Goal: Task Accomplishment & Management: Complete application form

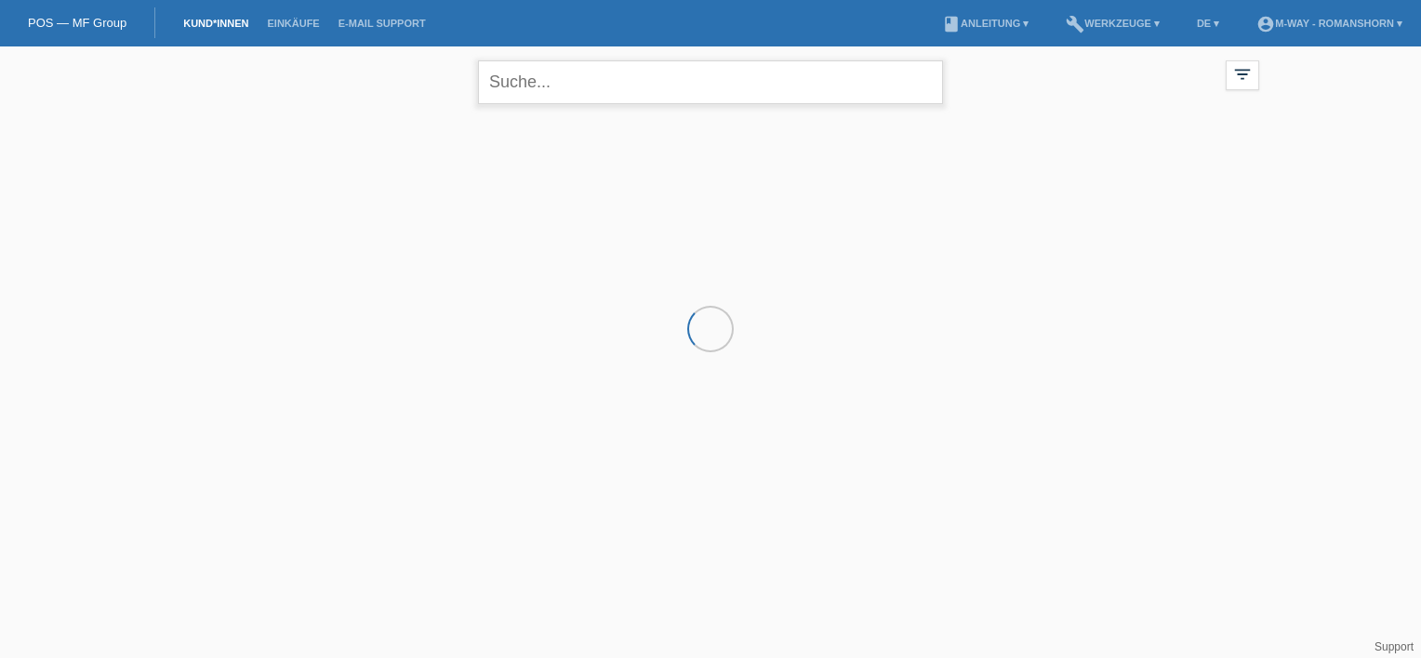
click at [546, 76] on input "text" at bounding box center [710, 82] width 465 height 44
type input "l"
type input "[PERSON_NAME]"
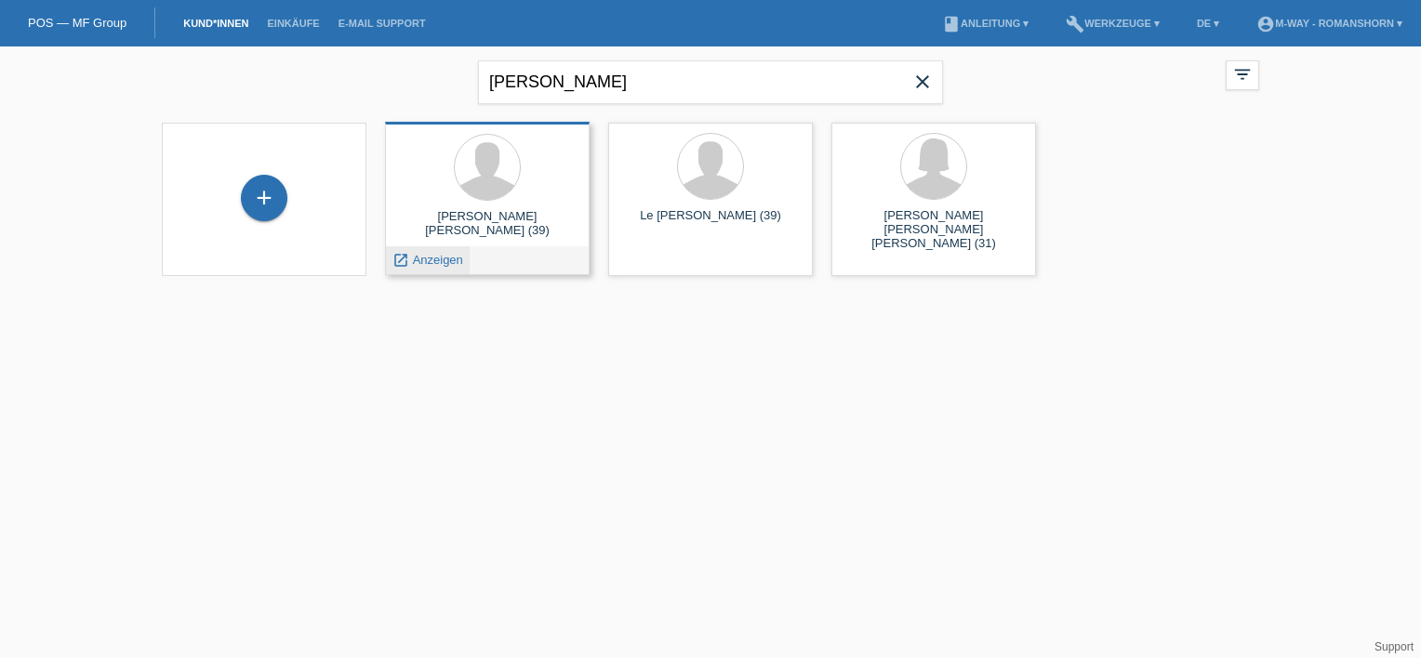
click at [437, 261] on span "Anzeigen" at bounding box center [438, 260] width 50 height 14
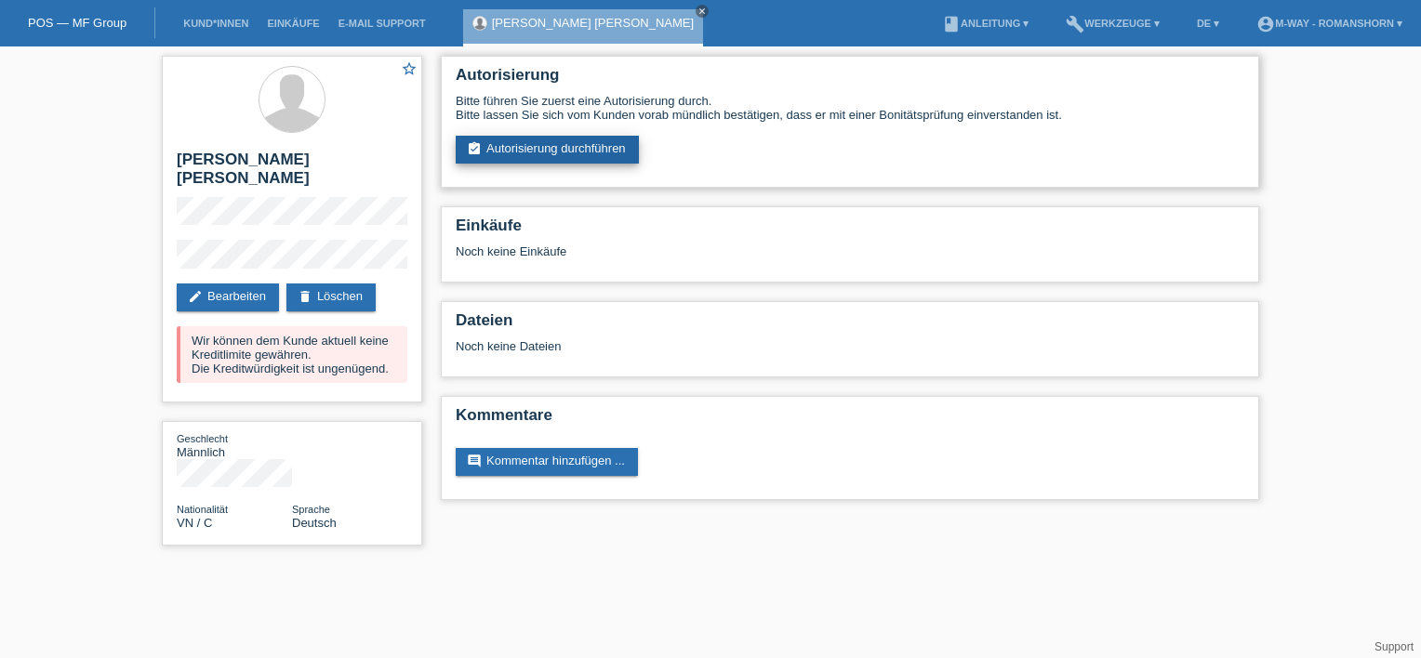
click at [558, 152] on link "assignment_turned_in Autorisierung durchführen" at bounding box center [547, 150] width 183 height 28
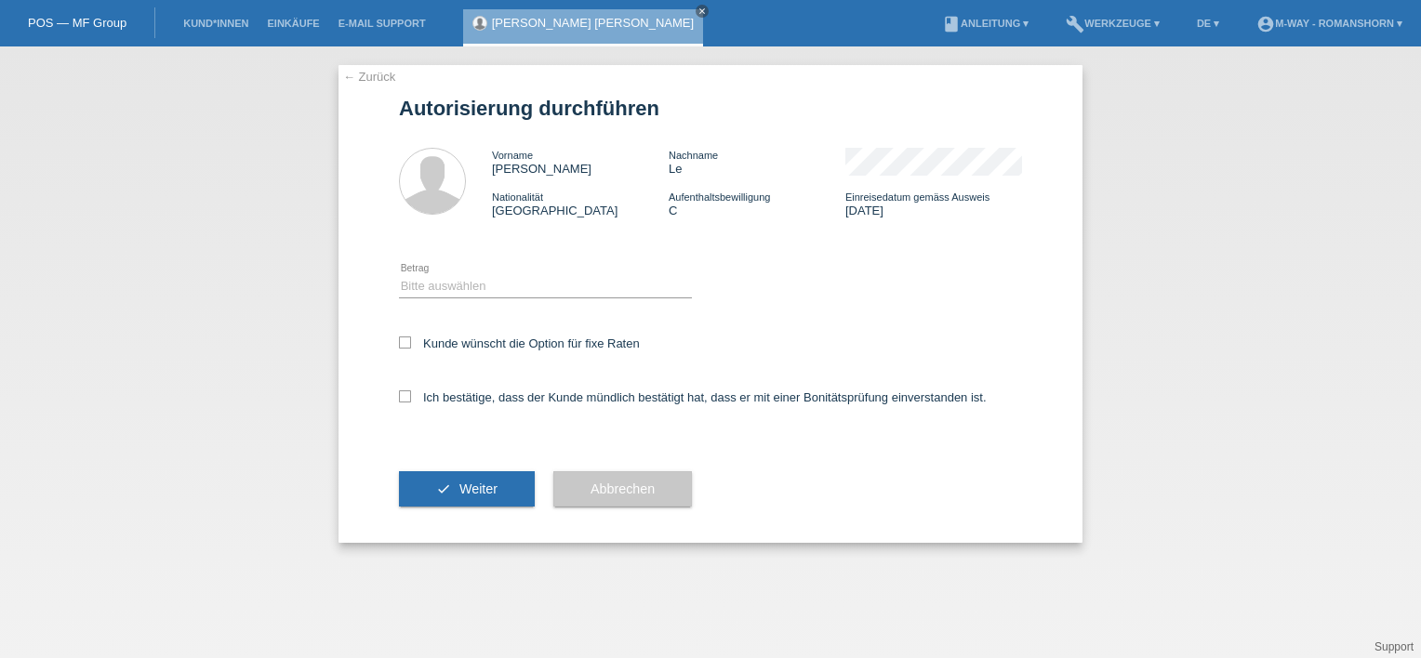
click at [480, 271] on div "Bitte auswählen CHF 1.00 - CHF 499.00 CHF 500.00 - CHF 1'999.00 CHF 2'000.00 - …" at bounding box center [545, 286] width 293 height 63
click at [443, 284] on select "Bitte auswählen CHF 1.00 - CHF 499.00 CHF 500.00 - CHF 1'999.00 CHF 2'000.00 - …" at bounding box center [545, 286] width 293 height 22
select select "3"
click at [399, 275] on select "Bitte auswählen CHF 1.00 - CHF 499.00 CHF 500.00 - CHF 1'999.00 CHF 2'000.00 - …" at bounding box center [545, 286] width 293 height 22
click at [404, 352] on div "Kunde wünscht die Option für fixe Raten" at bounding box center [710, 345] width 623 height 54
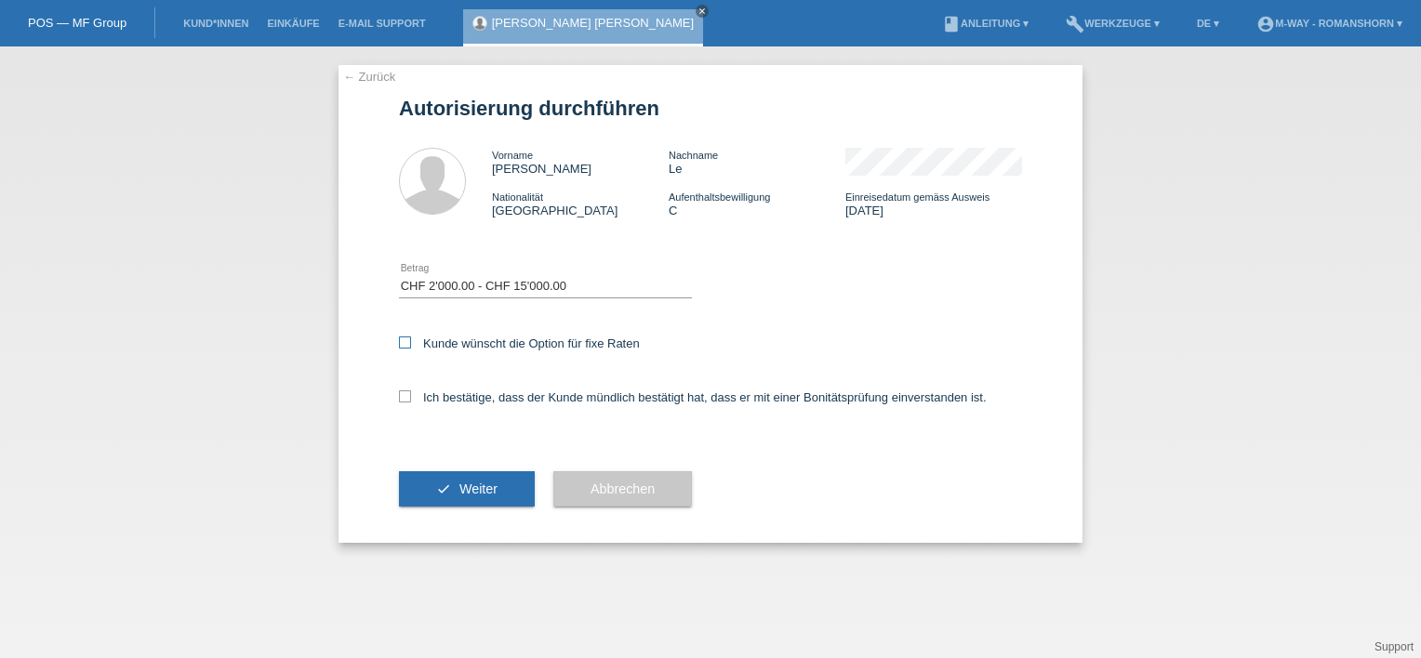
click at [403, 347] on icon at bounding box center [405, 343] width 12 height 12
click at [403, 347] on input "Kunde wünscht die Option für fixe Raten" at bounding box center [405, 343] width 12 height 12
checkbox input "true"
click at [403, 397] on icon at bounding box center [405, 396] width 12 height 12
click at [403, 397] on input "Ich bestätige, dass der Kunde mündlich bestätigt hat, dass er mit einer Bonität…" at bounding box center [405, 396] width 12 height 12
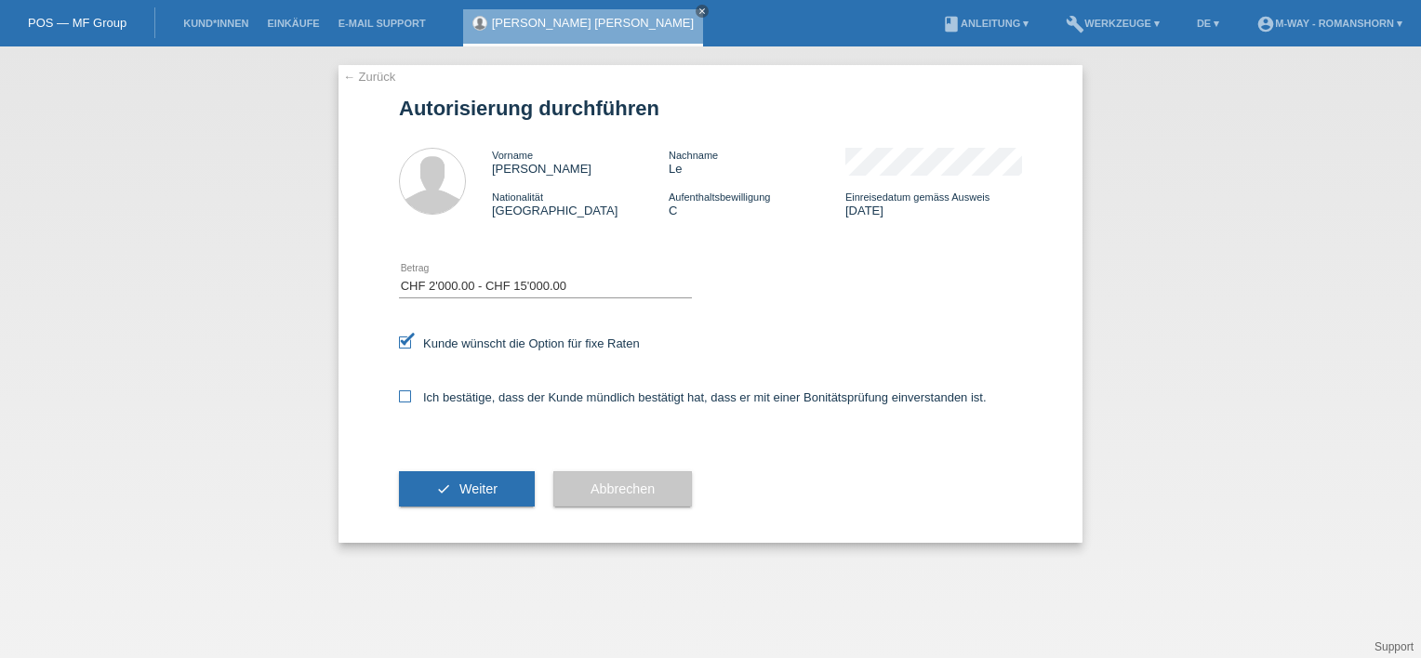
checkbox input "true"
click at [442, 485] on icon "check" at bounding box center [443, 489] width 15 height 15
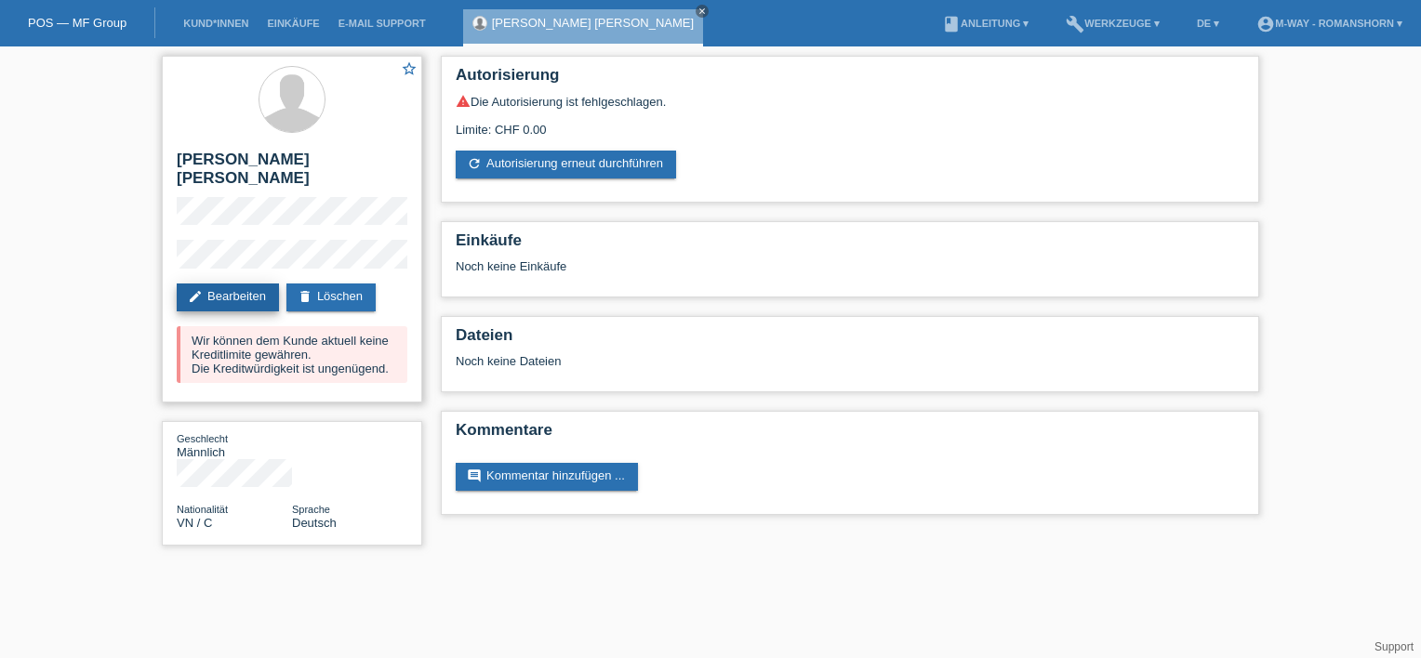
click at [254, 284] on link "edit Bearbeiten" at bounding box center [228, 298] width 102 height 28
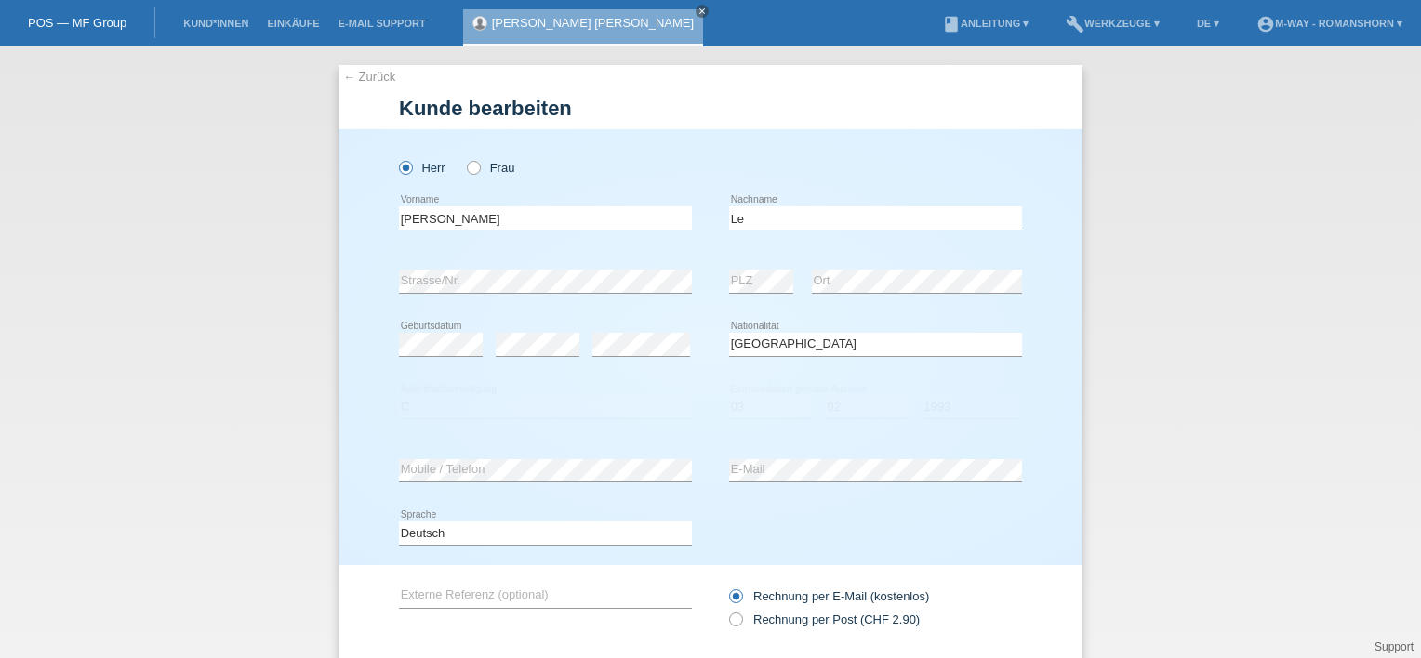
select select "VN"
select select "C"
select select "03"
select select "02"
select select "1993"
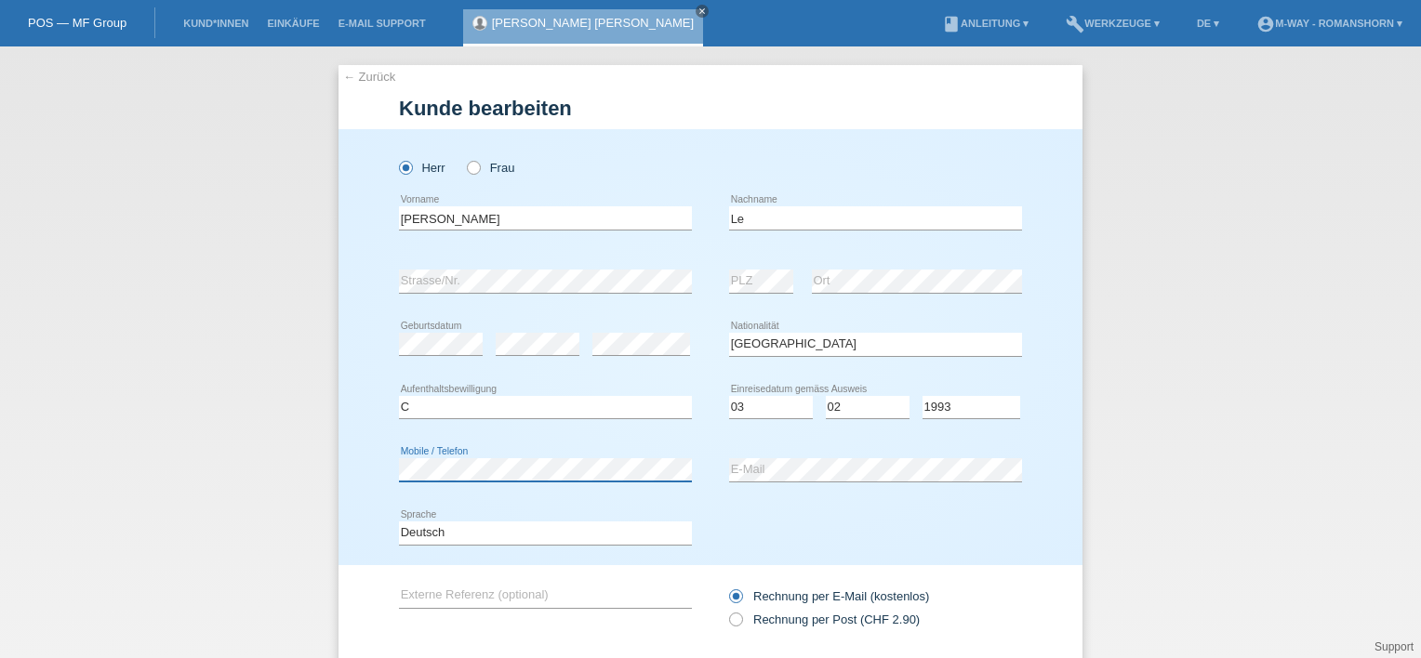
click at [256, 450] on div "← Zurück Kunde bearbeiten Herr Frau Manh Hung error Vorname Le" at bounding box center [710, 352] width 1421 height 612
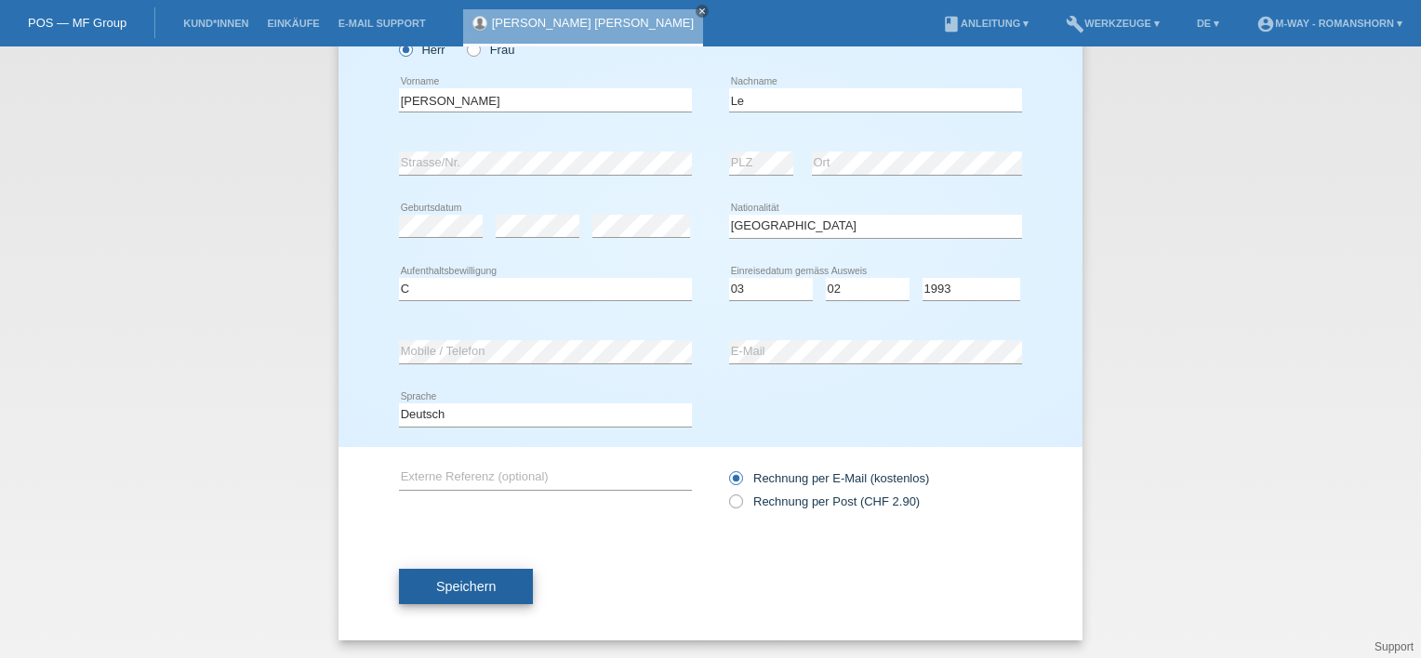
click at [452, 592] on button "Speichern" at bounding box center [466, 586] width 134 height 35
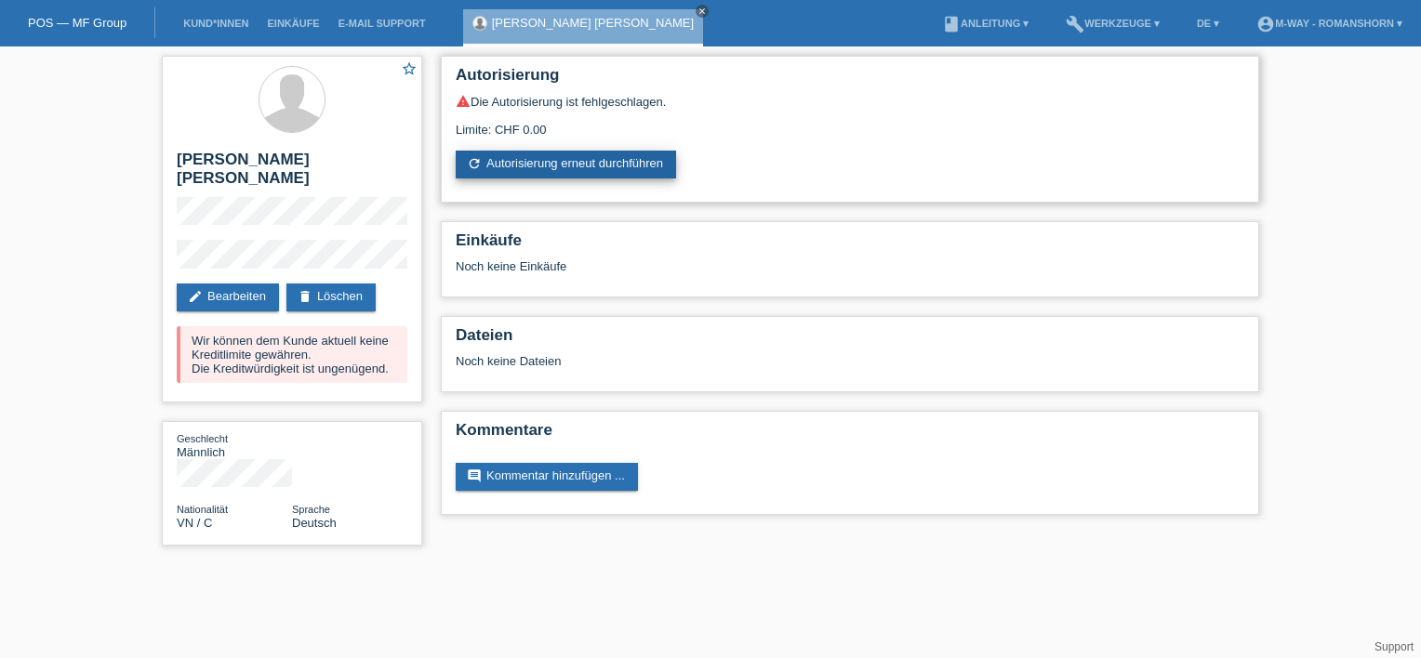
click at [498, 170] on link "refresh Autorisierung erneut durchführen" at bounding box center [566, 165] width 220 height 28
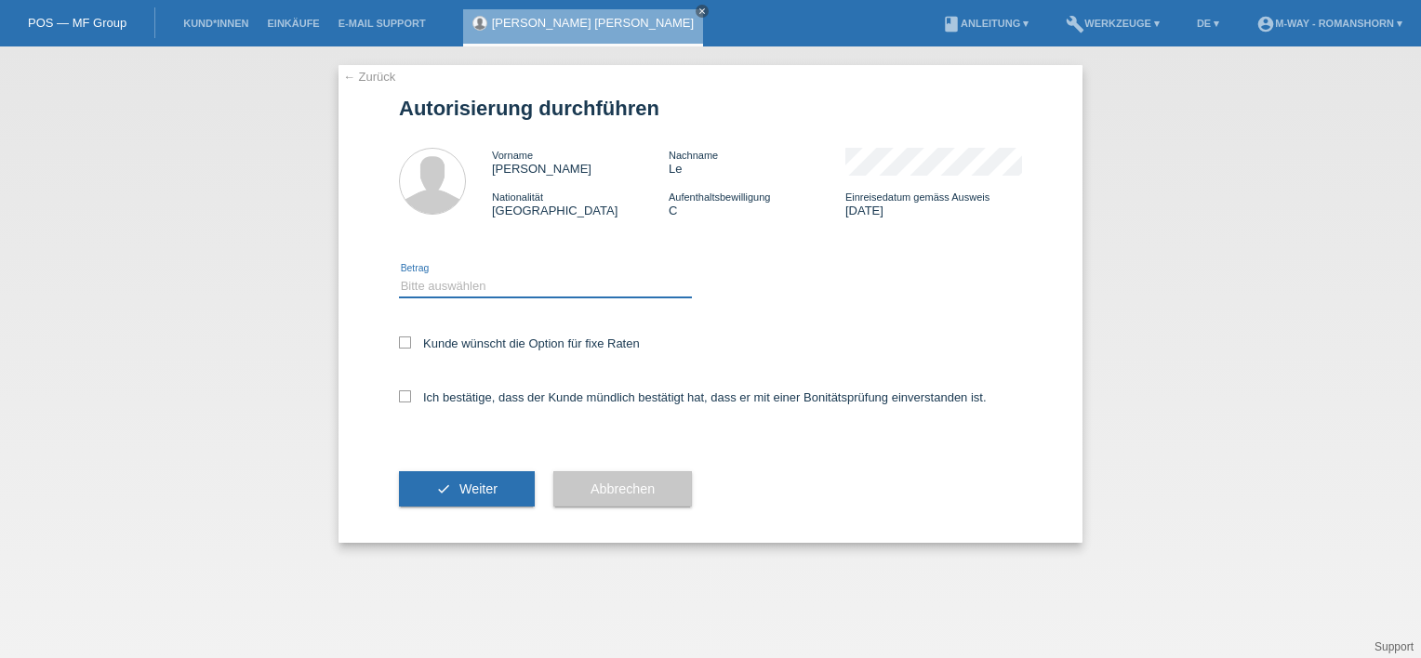
click at [438, 290] on select "Bitte auswählen CHF 1.00 - CHF 499.00 CHF 500.00 - CHF 1'999.00 CHF 2'000.00 - …" at bounding box center [545, 286] width 293 height 22
select select "3"
click at [399, 275] on select "Bitte auswählen CHF 1.00 - CHF 499.00 CHF 500.00 - CHF 1'999.00 CHF 2'000.00 - …" at bounding box center [545, 286] width 293 height 22
click at [402, 345] on icon at bounding box center [405, 343] width 12 height 12
click at [402, 345] on input "Kunde wünscht die Option für fixe Raten" at bounding box center [405, 343] width 12 height 12
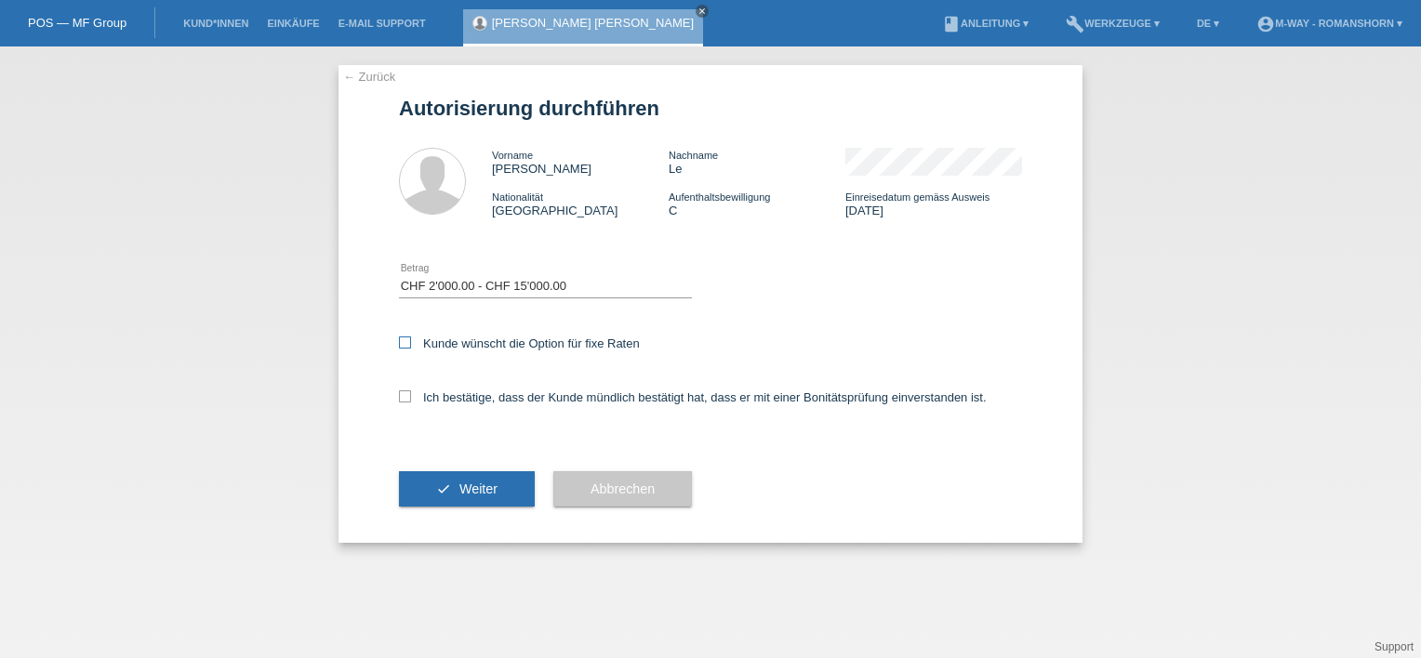
checkbox input "true"
click at [402, 398] on icon at bounding box center [405, 396] width 12 height 12
click at [402, 398] on input "Ich bestätige, dass der Kunde mündlich bestätigt hat, dass er mit einer Bonität…" at bounding box center [405, 396] width 12 height 12
checkbox input "true"
click at [443, 476] on button "check Weiter" at bounding box center [467, 488] width 136 height 35
